Goal: Task Accomplishment & Management: Use online tool/utility

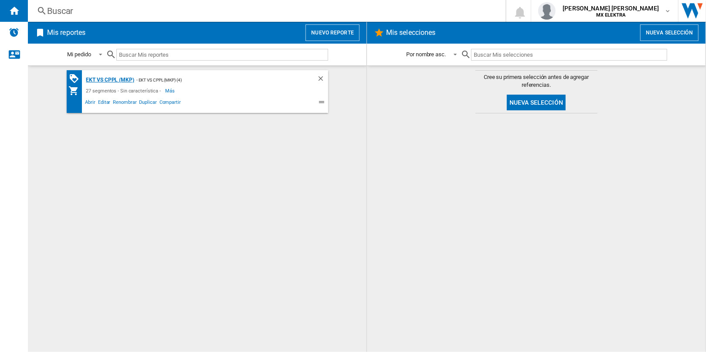
click at [119, 78] on div "EKT Vs Cppl (MKP)" at bounding box center [109, 80] width 50 height 11
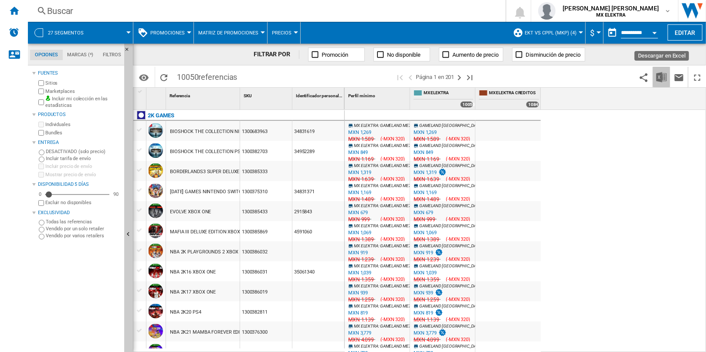
click at [665, 79] on img "Descargar en Excel" at bounding box center [661, 77] width 10 height 10
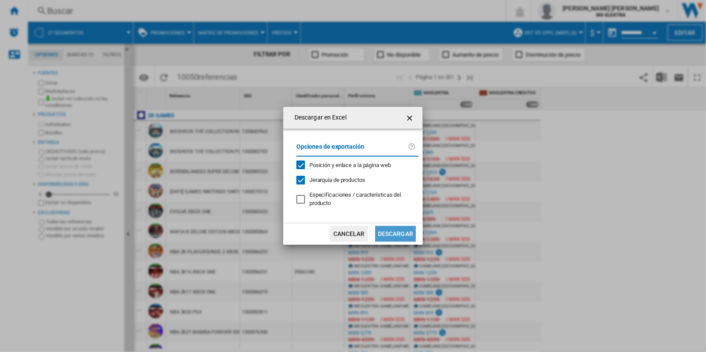
click at [400, 238] on button "Descargar" at bounding box center [395, 234] width 41 height 16
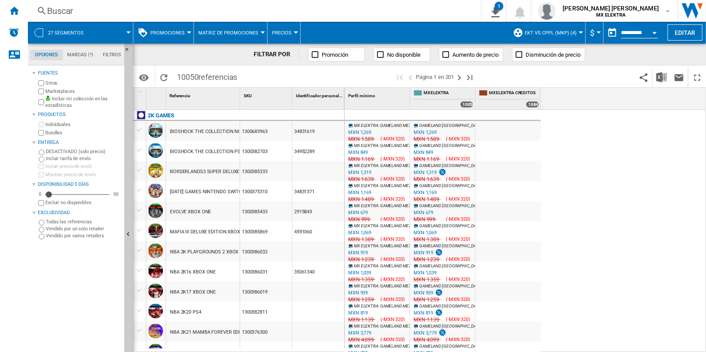
click at [639, 179] on div "MX ELEKTRA : GAMELAND [GEOGRAPHIC_DATA] 0.0 % MXN 1,269 % N/A MXN 1,589 ( -MXN …" at bounding box center [526, 231] width 362 height 243
click at [689, 32] on button "Editar" at bounding box center [685, 32] width 35 height 16
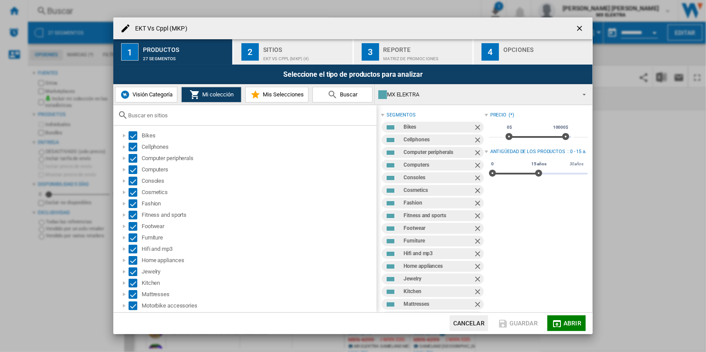
click at [581, 27] on ng-md-icon "getI18NText('BUTTONS.CLOSE_DIALOG')" at bounding box center [580, 29] width 10 height 10
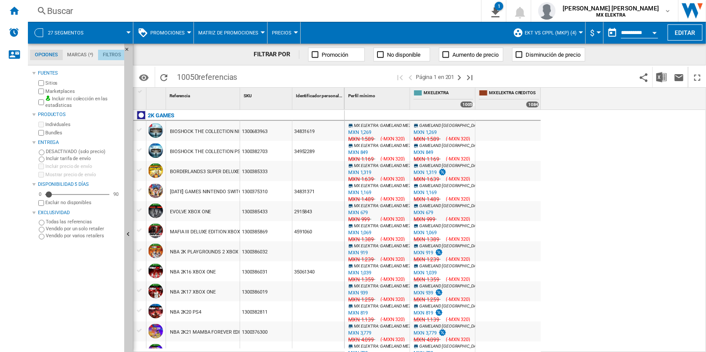
click at [109, 56] on md-tab-item "Filtros" at bounding box center [112, 55] width 28 height 10
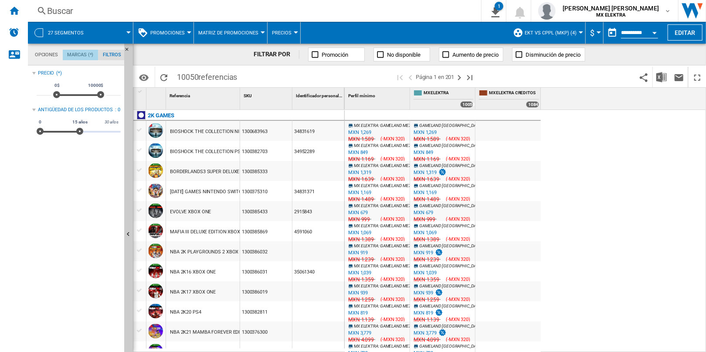
click at [80, 50] on md-tab-item "Marcas (*)" at bounding box center [81, 55] width 36 height 10
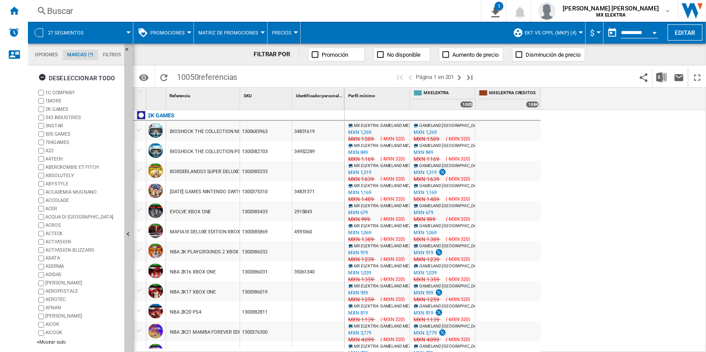
scroll to position [4, 0]
click at [48, 339] on div "+Mostrar todo" at bounding box center [79, 342] width 84 height 7
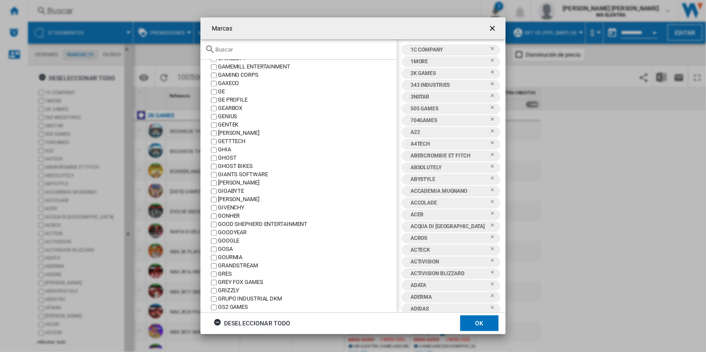
scroll to position [0, 0]
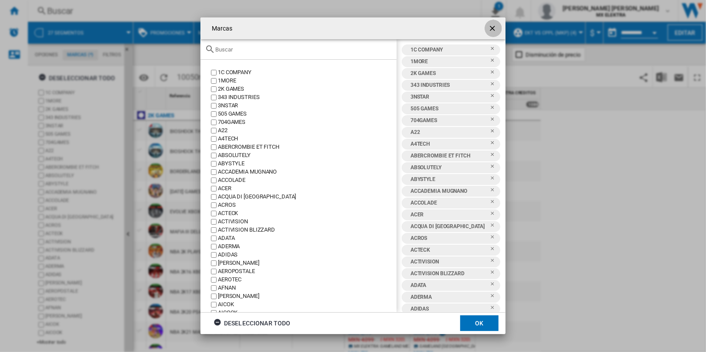
click at [490, 23] on button "button" at bounding box center [493, 28] width 17 height 17
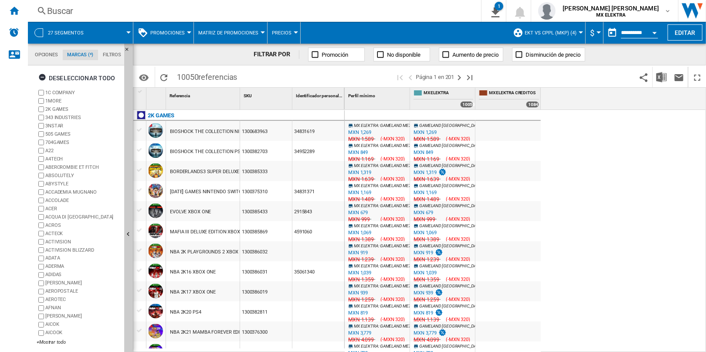
click at [50, 51] on md-tab-item "Opciones" at bounding box center [46, 55] width 33 height 10
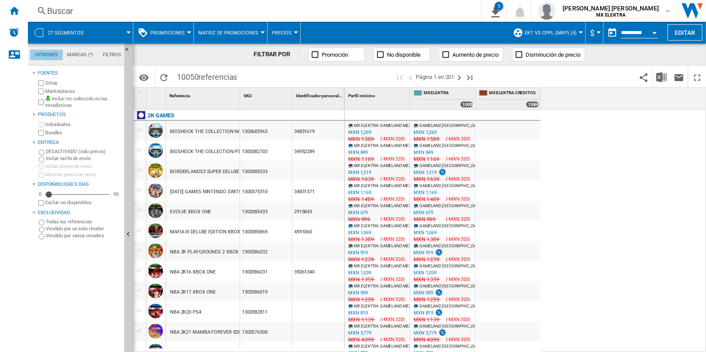
scroll to position [10, 0]
click at [59, 91] on label "Marketplaces" at bounding box center [82, 91] width 75 height 7
click at [61, 98] on label "Incluir mi colección en las estadísticas" at bounding box center [82, 102] width 75 height 14
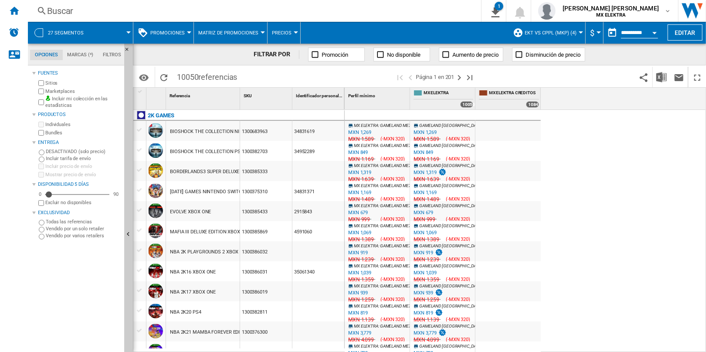
click at [61, 105] on label "Incluir mi colección en las estadísticas" at bounding box center [82, 102] width 75 height 14
click at [187, 31] on div at bounding box center [189, 32] width 4 height 2
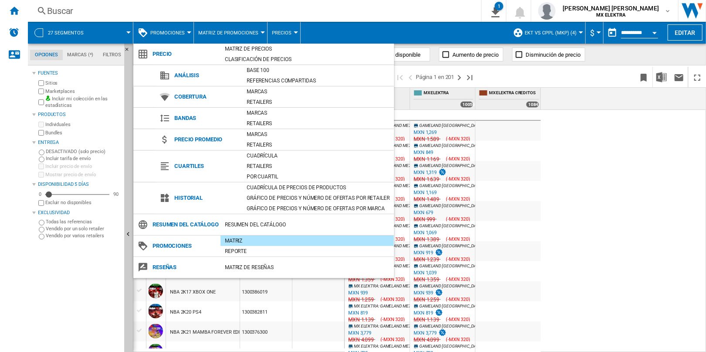
click at [246, 34] on md-backdrop at bounding box center [353, 176] width 706 height 352
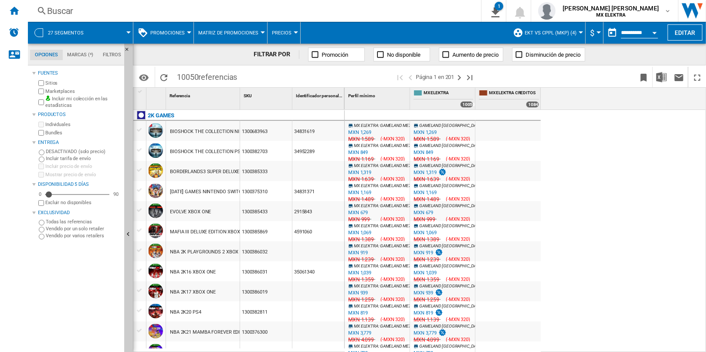
click at [265, 33] on md-menu "Matriz de promociones Matriz de promociones Reporte de promociones" at bounding box center [231, 33] width 74 height 22
click at [258, 32] on button "Matriz de promociones" at bounding box center [230, 33] width 65 height 22
click at [291, 33] on md-backdrop at bounding box center [353, 176] width 706 height 352
click at [294, 33] on div at bounding box center [296, 32] width 4 height 2
click at [127, 31] on md-backdrop at bounding box center [353, 176] width 706 height 352
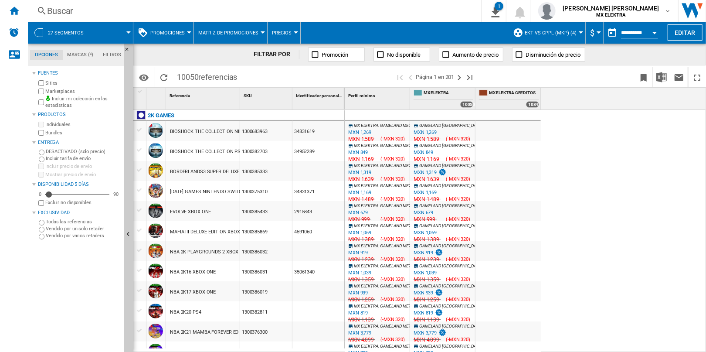
click at [127, 31] on div at bounding box center [128, 32] width 4 height 2
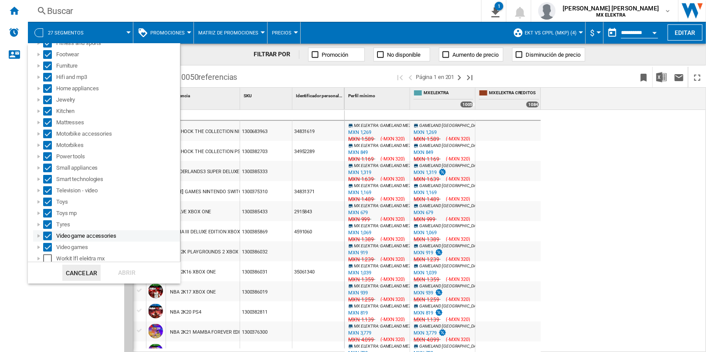
scroll to position [132, 0]
click at [50, 258] on div "Select" at bounding box center [47, 256] width 9 height 9
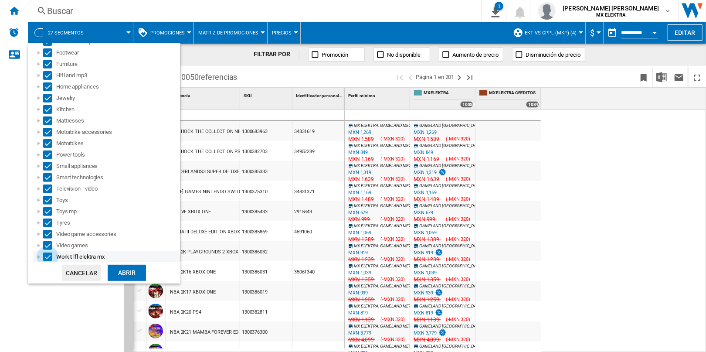
click at [49, 256] on div "Select" at bounding box center [47, 256] width 9 height 9
click at [123, 275] on div "Abrir" at bounding box center [127, 273] width 38 height 16
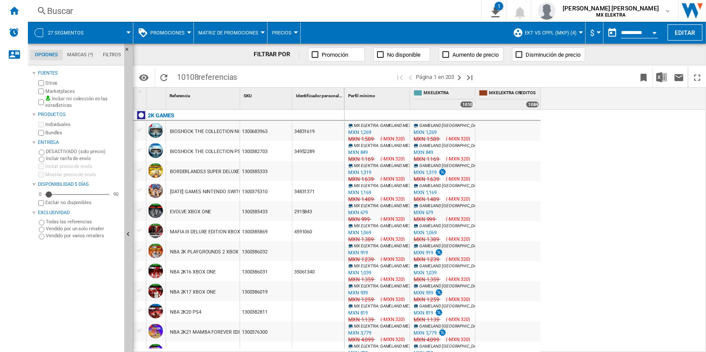
click at [580, 32] on div at bounding box center [581, 32] width 4 height 2
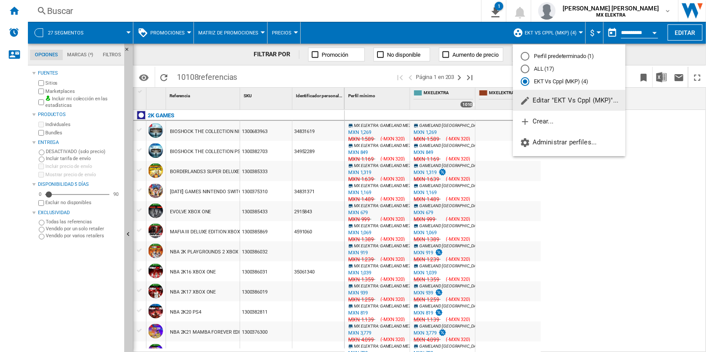
click at [579, 98] on span "Editar "EKT Vs Cppl (MKP)"..." at bounding box center [569, 100] width 98 height 8
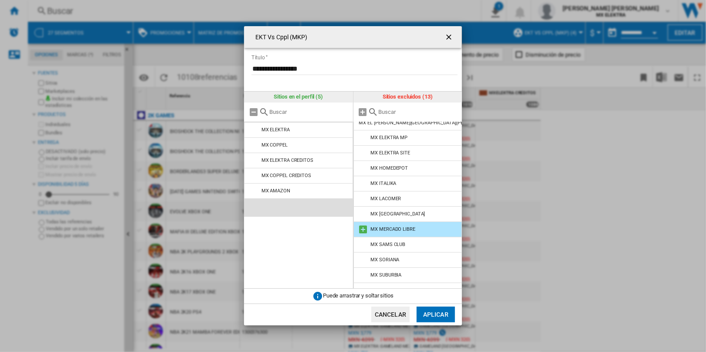
scroll to position [17, 0]
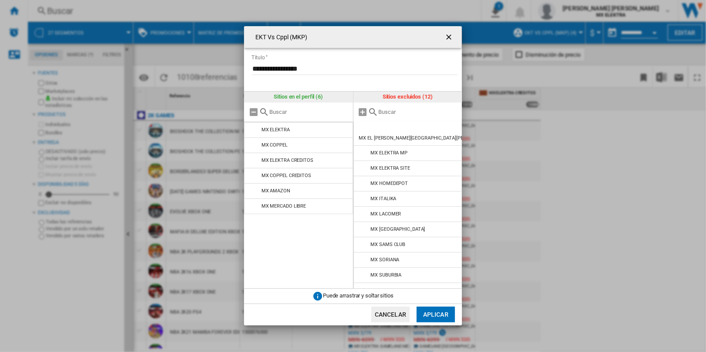
click at [438, 313] on button "Aplicar" at bounding box center [436, 314] width 38 height 16
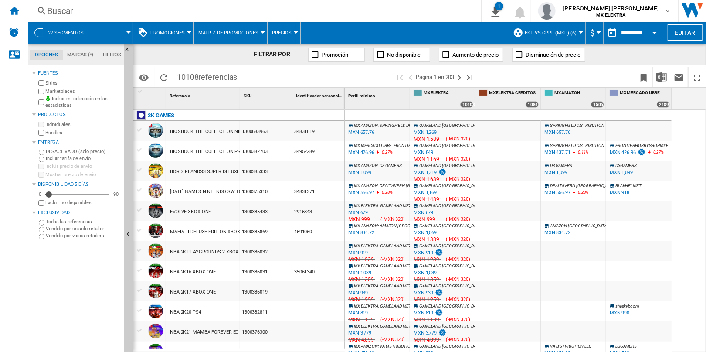
click at [293, 31] on md-menu "Precios Precios Brechas Vendido" at bounding box center [284, 33] width 33 height 22
click at [293, 34] on md-menu "Precios Precios Brechas Vendido" at bounding box center [284, 33] width 33 height 22
click at [294, 33] on div at bounding box center [296, 32] width 4 height 2
click at [293, 33] on md-backdrop at bounding box center [353, 176] width 706 height 352
click at [261, 33] on div at bounding box center [263, 32] width 4 height 2
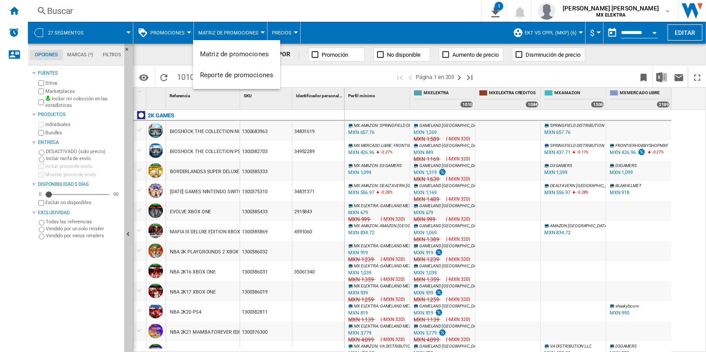
click at [260, 33] on md-backdrop at bounding box center [353, 176] width 706 height 352
click at [187, 31] on div at bounding box center [189, 32] width 4 height 2
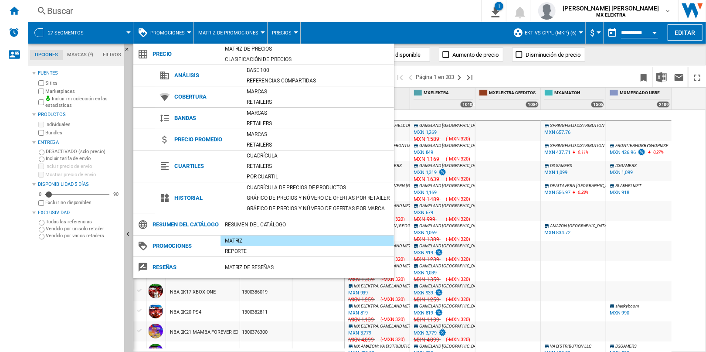
click at [187, 31] on md-backdrop at bounding box center [353, 176] width 706 height 352
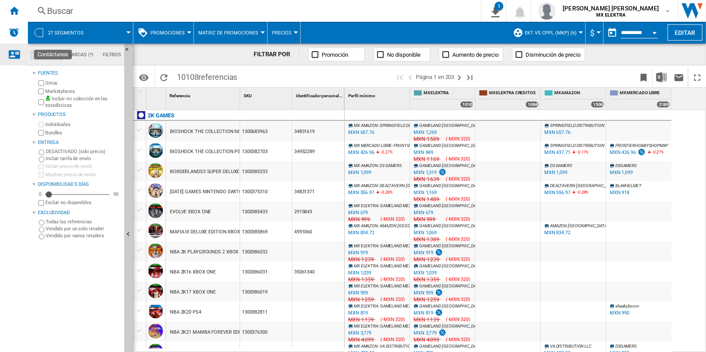
click at [12, 54] on ng-md-icon "Contáctanos" at bounding box center [14, 54] width 10 height 10
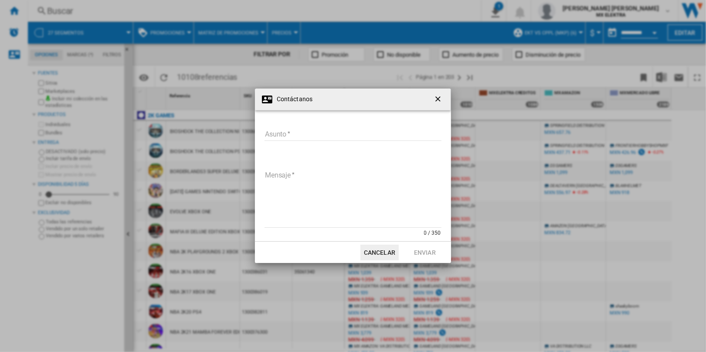
click at [440, 95] on ng-md-icon "getI18NText('BUTTONS.CLOSE_DIALOG')" at bounding box center [439, 100] width 10 height 10
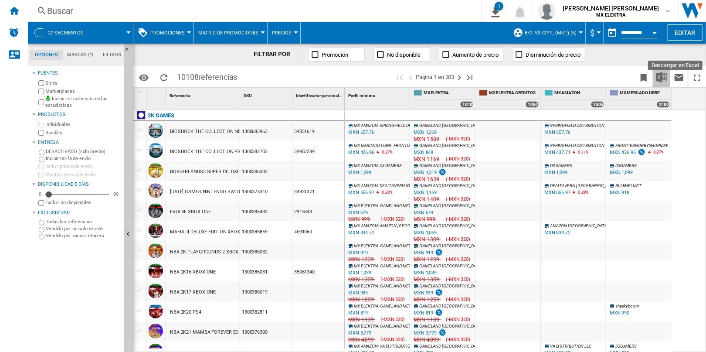
click at [667, 78] on button "Descargar en Excel" at bounding box center [661, 77] width 17 height 20
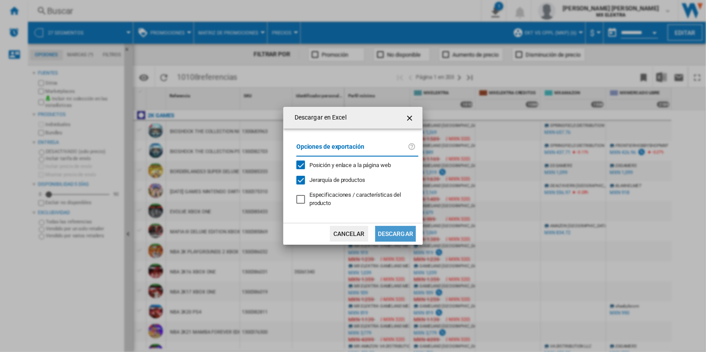
click at [400, 235] on button "Descargar" at bounding box center [395, 234] width 41 height 16
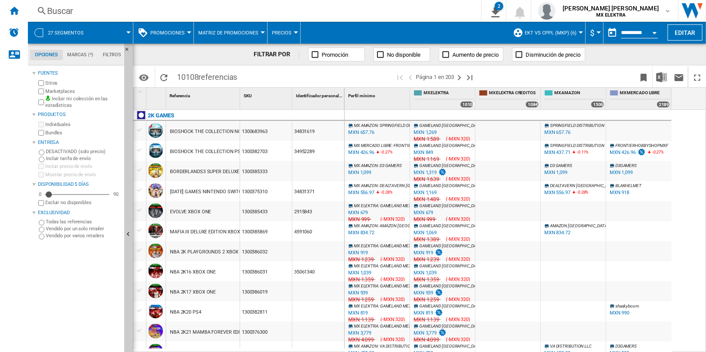
click at [436, 11] on div "Buscar" at bounding box center [252, 11] width 411 height 12
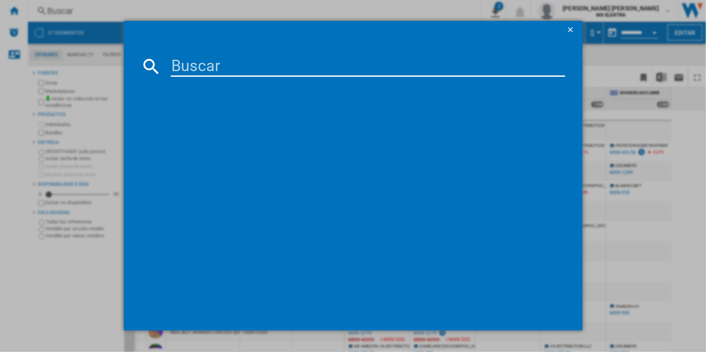
click at [574, 29] on ng-md-icon "getI18NText('BUTTONS.CLOSE_DIALOG')" at bounding box center [571, 30] width 10 height 10
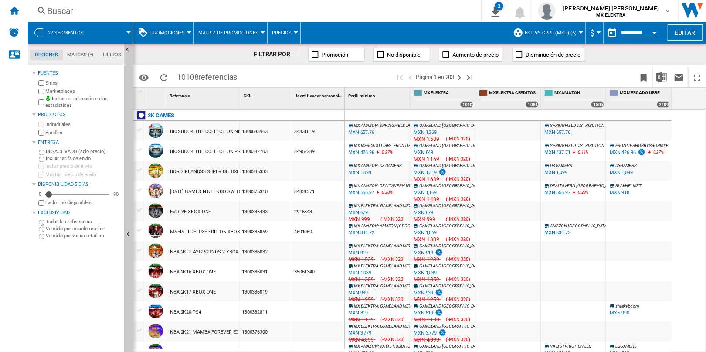
click at [446, 6] on div "Buscar" at bounding box center [252, 11] width 411 height 12
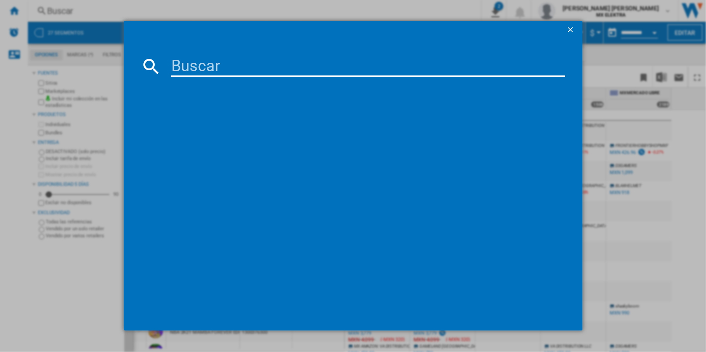
click at [571, 29] on ng-md-icon "getI18NText('BUTTONS.CLOSE_DIALOG')" at bounding box center [571, 30] width 10 height 10
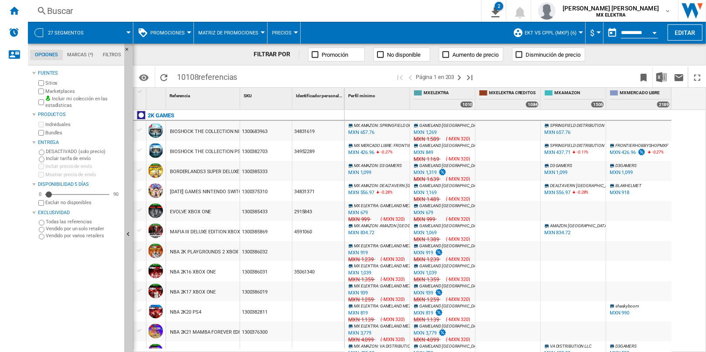
click at [34, 75] on div at bounding box center [33, 72] width 3 height 3
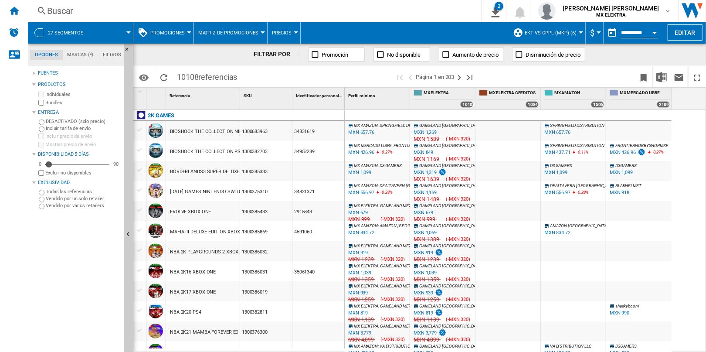
click at [34, 75] on div at bounding box center [33, 72] width 3 height 3
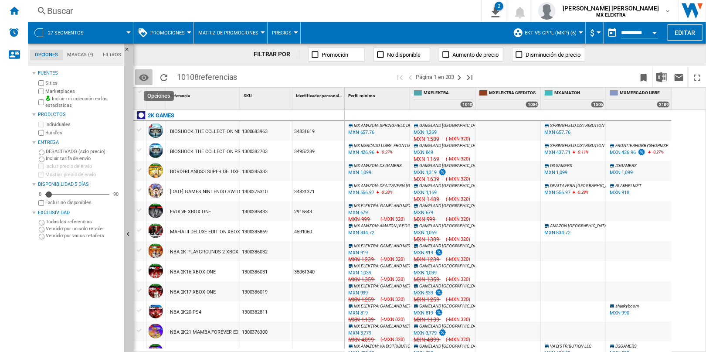
click at [146, 78] on md-icon "Opciones" at bounding box center [144, 77] width 10 height 10
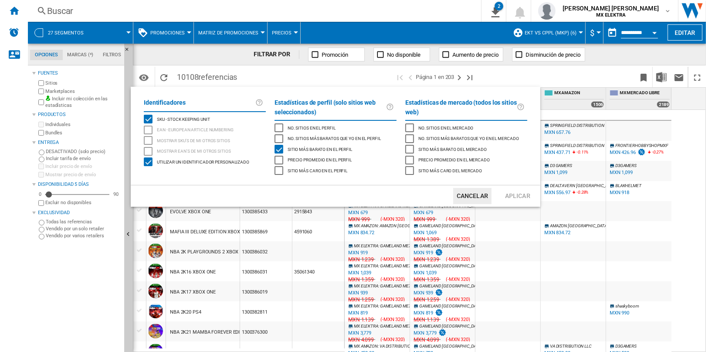
click at [175, 58] on md-backdrop at bounding box center [353, 176] width 706 height 352
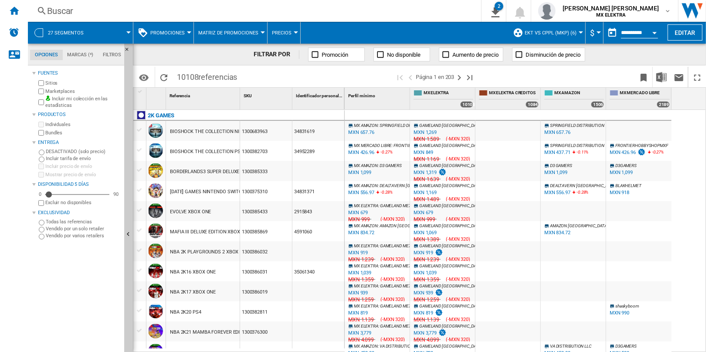
click at [233, 33] on span "Matriz de promociones" at bounding box center [228, 33] width 60 height 6
click at [177, 32] on md-backdrop at bounding box center [353, 176] width 706 height 352
click at [177, 32] on span "Promociones" at bounding box center [167, 33] width 34 height 6
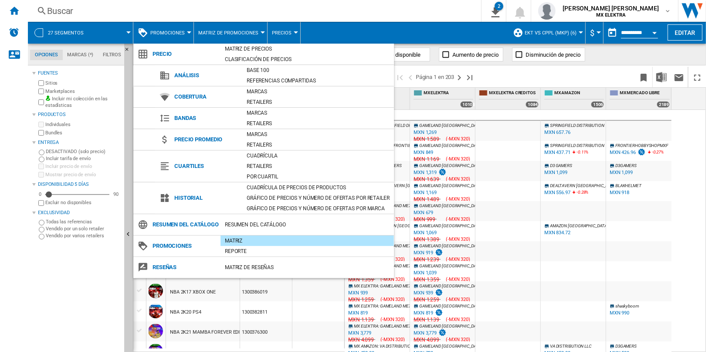
click at [505, 206] on md-backdrop at bounding box center [353, 176] width 706 height 352
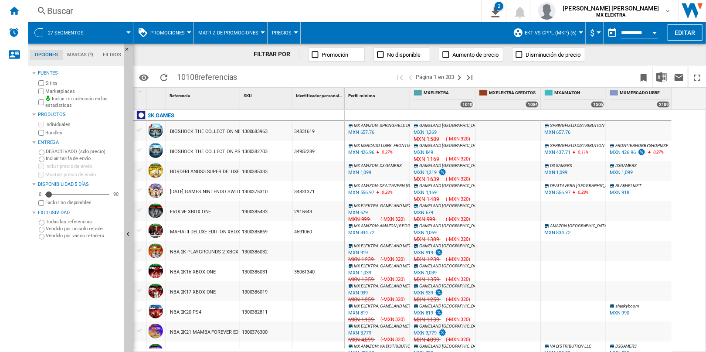
click at [64, 105] on label "Incluir mi colección en las estadísticas" at bounding box center [82, 102] width 75 height 14
click at [77, 99] on label "Incluir mi colección en las estadísticas" at bounding box center [82, 102] width 75 height 14
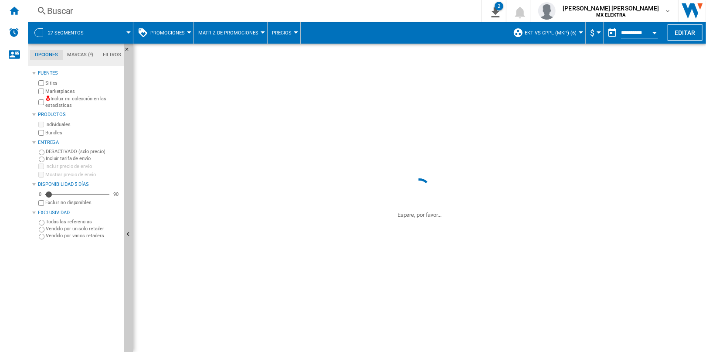
click at [77, 99] on label "Incluir mi colección en las estadísticas" at bounding box center [82, 102] width 75 height 14
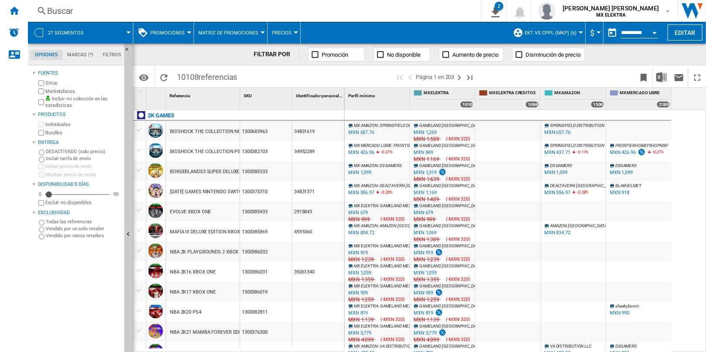
click at [38, 115] on div "Productos" at bounding box center [79, 114] width 83 height 7
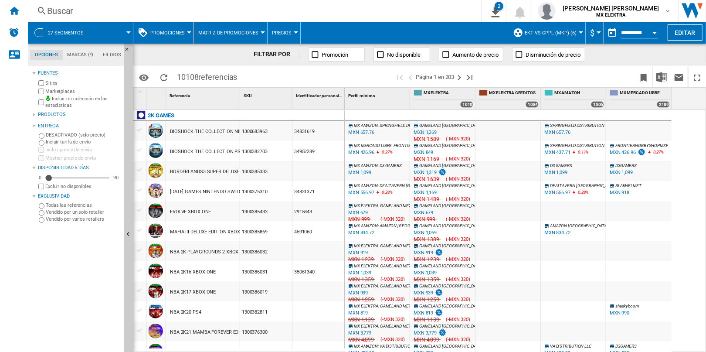
click at [38, 115] on div "Productos" at bounding box center [79, 114] width 83 height 7
